Goal: Information Seeking & Learning: Learn about a topic

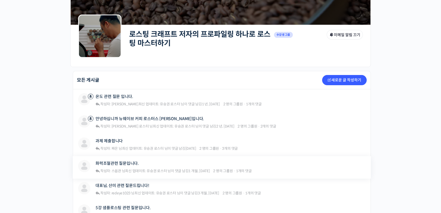
scroll to position [139, 0]
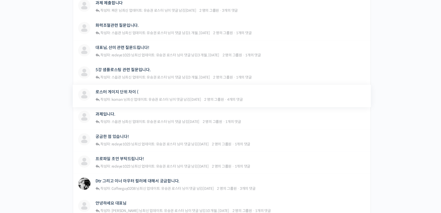
scroll to position [208, 0]
